Goal: Task Accomplishment & Management: Manage account settings

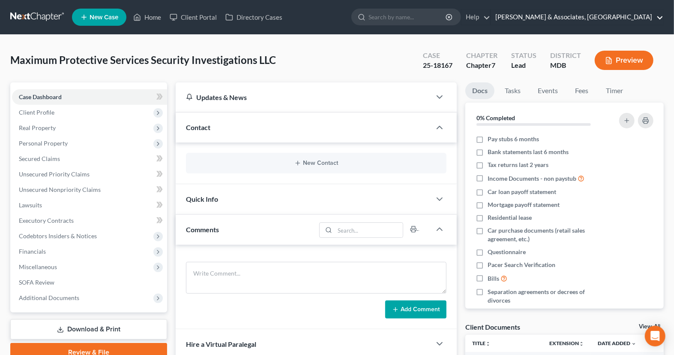
click at [604, 21] on link "[PERSON_NAME] & Associates, [GEOGRAPHIC_DATA]" at bounding box center [577, 16] width 172 height 15
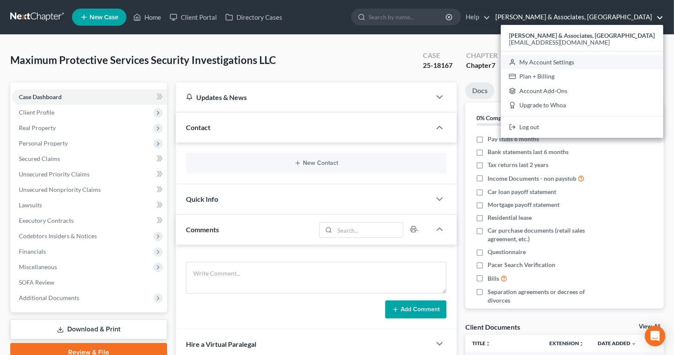
click at [592, 57] on link "My Account Settings" at bounding box center [582, 62] width 162 height 15
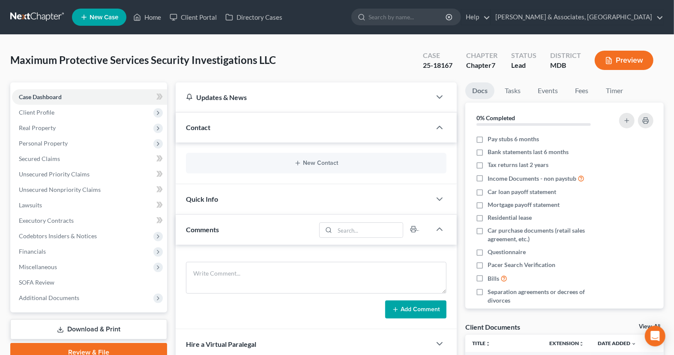
select select "24"
select select "21"
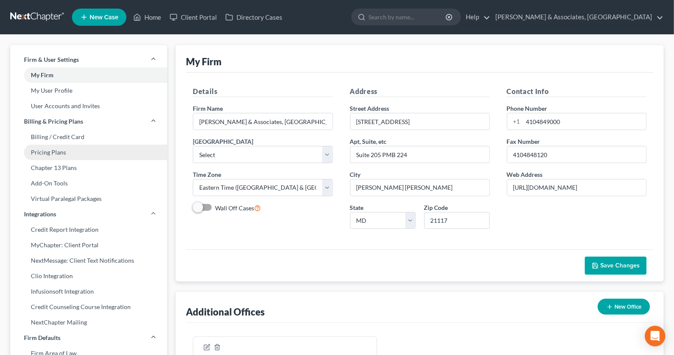
click at [64, 155] on link "Pricing Plans" at bounding box center [88, 151] width 157 height 15
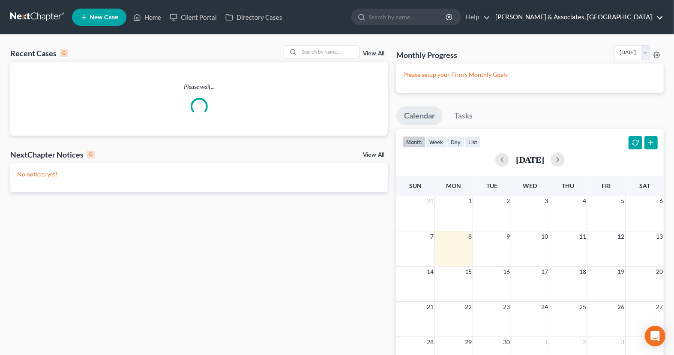
click at [619, 14] on link "[PERSON_NAME] & Associates, [GEOGRAPHIC_DATA]" at bounding box center [577, 16] width 172 height 15
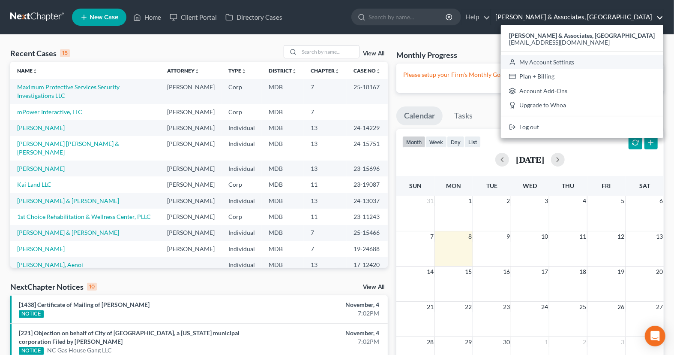
click at [609, 59] on link "My Account Settings" at bounding box center [582, 62] width 162 height 15
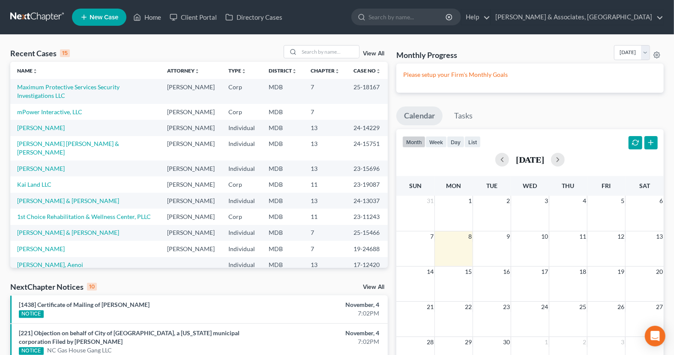
select select "24"
select select "21"
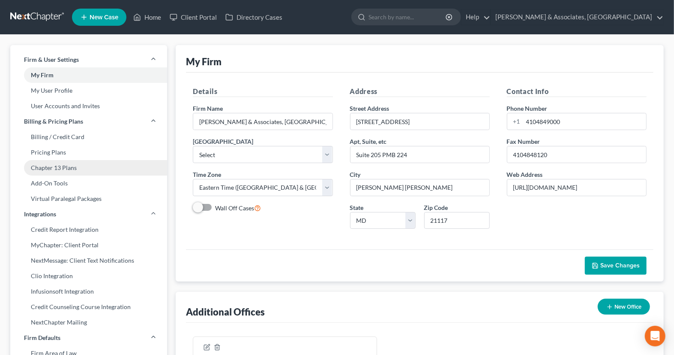
click at [70, 167] on link "Chapter 13 Plans" at bounding box center [88, 167] width 157 height 15
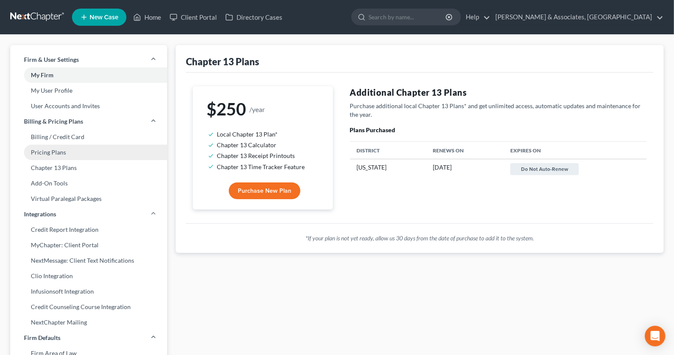
click at [61, 154] on link "Pricing Plans" at bounding box center [88, 151] width 157 height 15
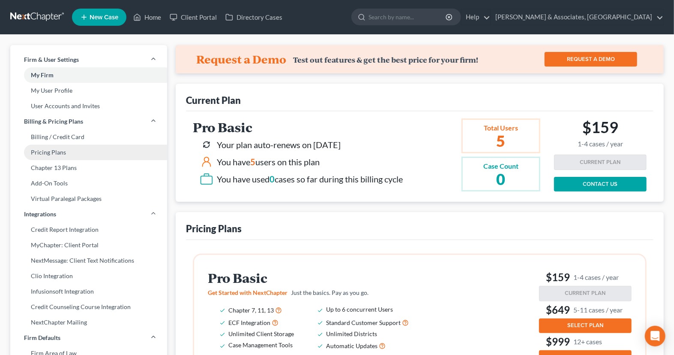
click at [69, 155] on link "Pricing Plans" at bounding box center [88, 151] width 157 height 15
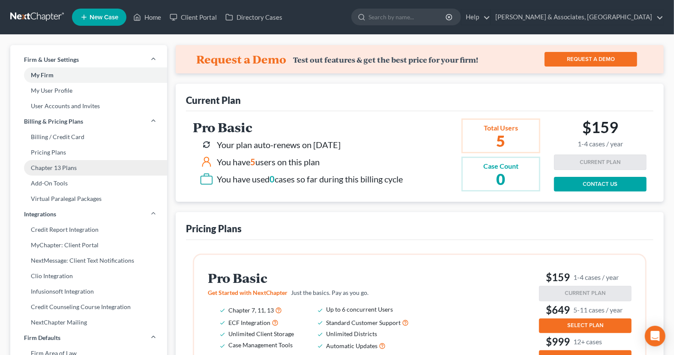
click at [68, 171] on link "Chapter 13 Plans" at bounding box center [88, 167] width 157 height 15
